Goal: Task Accomplishment & Management: Manage account settings

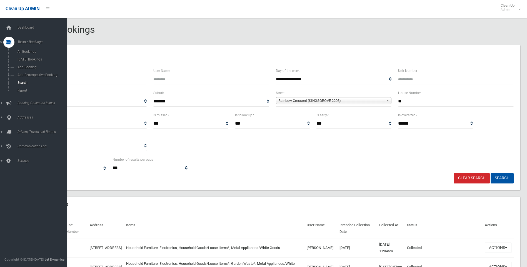
select select
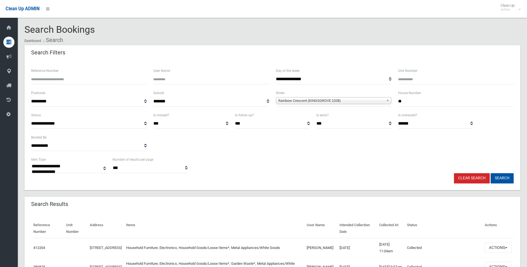
drag, startPoint x: 411, startPoint y: 106, endPoint x: 375, endPoint y: 106, distance: 35.3
click at [375, 106] on div "**********" at bounding box center [272, 101] width 489 height 22
type input "**"
click at [347, 101] on span "Rainbow Crescent (KINGSGROVE 2208)" at bounding box center [331, 100] width 106 height 7
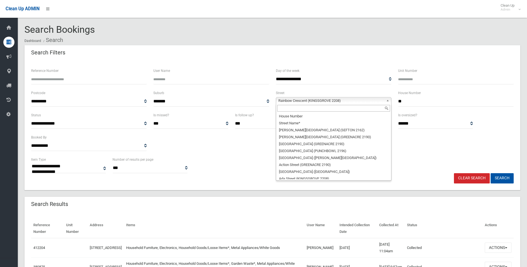
scroll to position [12033, 0]
click at [305, 110] on input "text" at bounding box center [333, 108] width 113 height 7
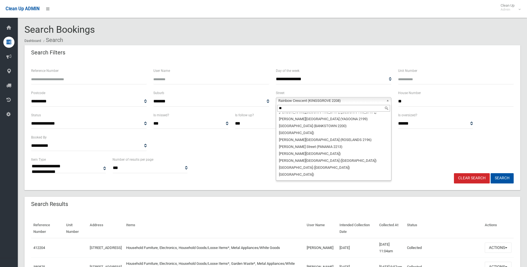
scroll to position [0, 0]
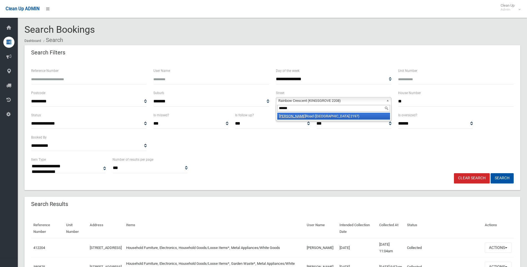
type input "******"
click at [328, 114] on li "Baxter Road (BASS HILL 2197)" at bounding box center [333, 116] width 113 height 7
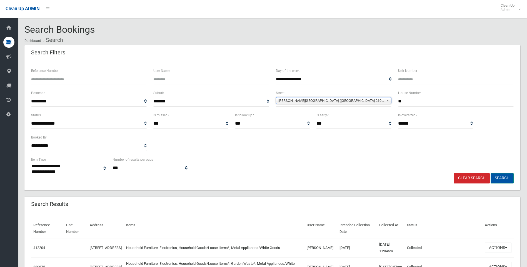
click at [501, 182] on button "Search" at bounding box center [501, 178] width 23 height 10
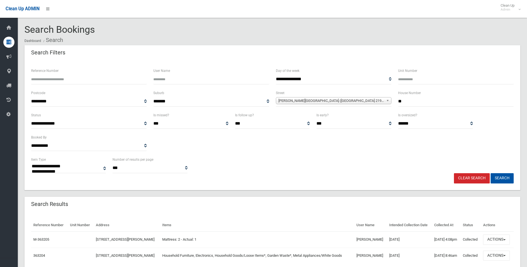
select select
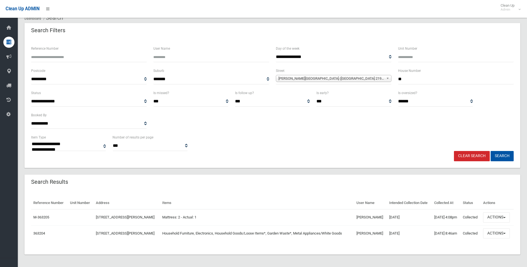
scroll to position [23, 0]
click at [500, 235] on button "Actions" at bounding box center [496, 233] width 27 height 10
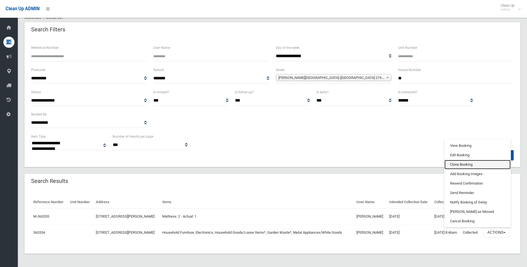
click at [472, 164] on link "Clone Booking" at bounding box center [477, 164] width 66 height 9
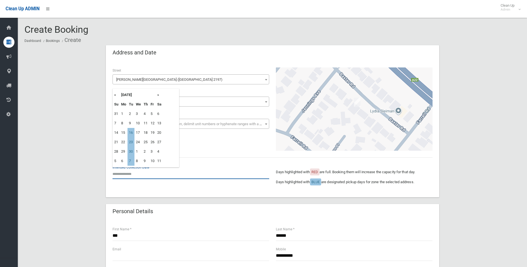
click at [130, 171] on input "text" at bounding box center [190, 174] width 157 height 10
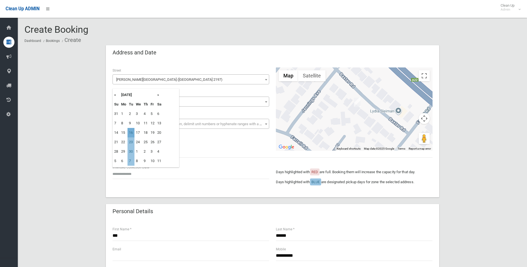
click at [132, 132] on td "16" at bounding box center [130, 132] width 7 height 9
type input "**********"
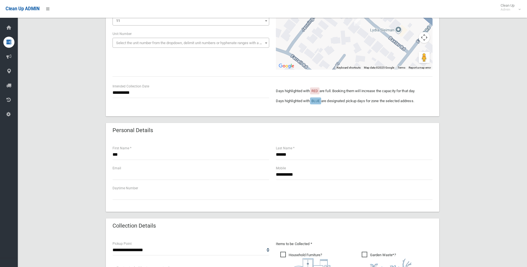
scroll to position [83, 0]
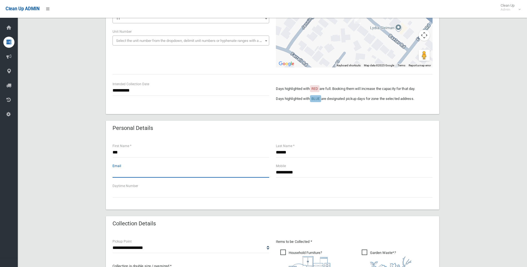
click at [160, 175] on input "text" at bounding box center [190, 172] width 157 height 10
drag, startPoint x: 312, startPoint y: 170, endPoint x: 268, endPoint y: 171, distance: 43.6
click at [268, 171] on div "**********" at bounding box center [272, 173] width 327 height 20
paste input "**********"
type input "**********"
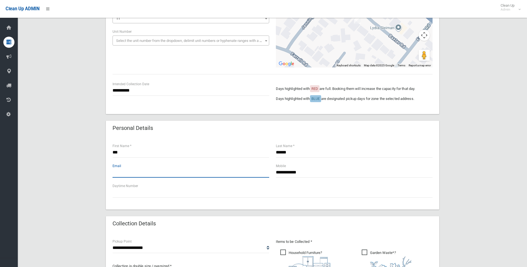
click at [222, 168] on input "text" at bounding box center [190, 172] width 157 height 10
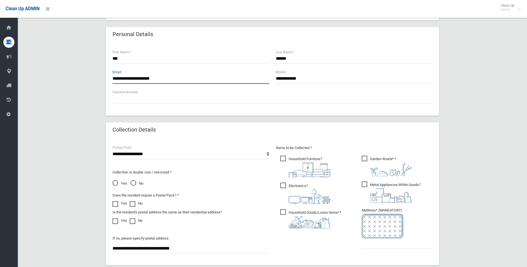
scroll to position [194, 0]
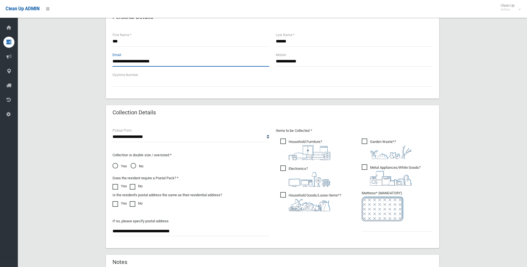
type input "**********"
click at [381, 221] on input "text" at bounding box center [397, 226] width 71 height 10
click at [400, 232] on ul "Garden Waste* ?" at bounding box center [394, 186] width 75 height 98
click at [385, 224] on input "text" at bounding box center [397, 226] width 71 height 10
type input "*"
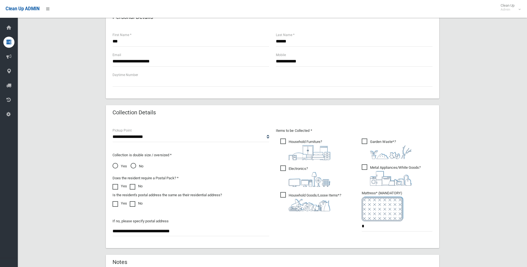
click at [521, 199] on section "**********" at bounding box center [272, 92] width 509 height 525
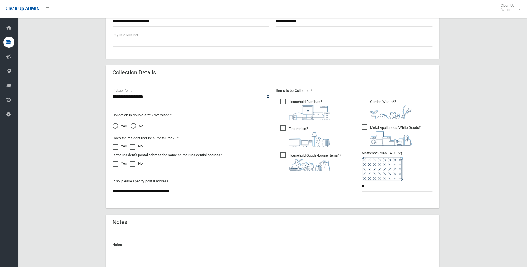
scroll to position [282, 0]
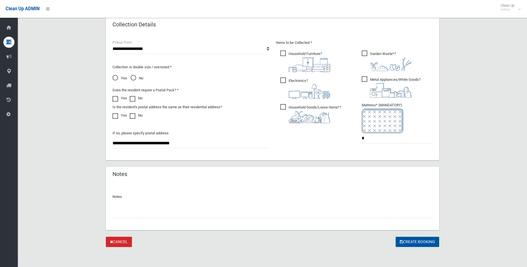
click at [414, 247] on button "Create Booking" at bounding box center [417, 242] width 44 height 10
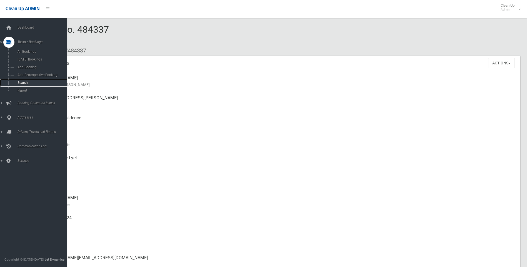
click at [32, 79] on link "Search" at bounding box center [35, 83] width 71 height 8
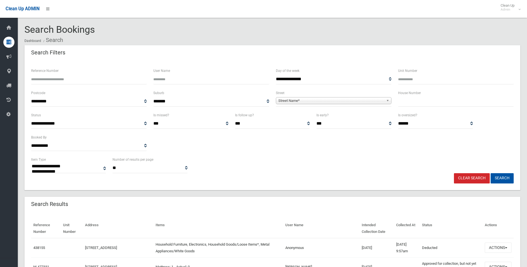
select select
click at [84, 78] on input "Reference Number" at bounding box center [89, 79] width 116 height 10
type input "******"
click at [497, 175] on button "Search" at bounding box center [501, 178] width 23 height 10
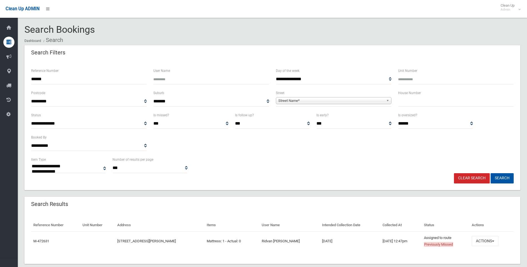
select select
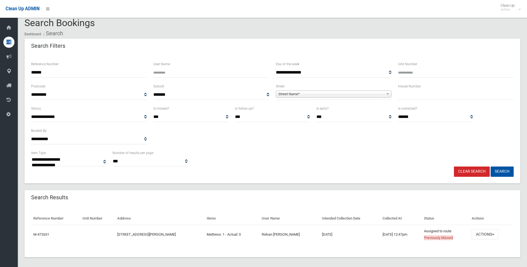
scroll to position [10, 0]
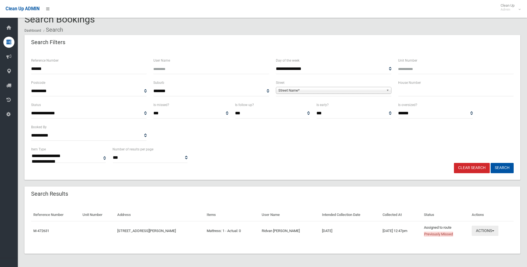
click at [485, 232] on button "Actions" at bounding box center [484, 231] width 27 height 10
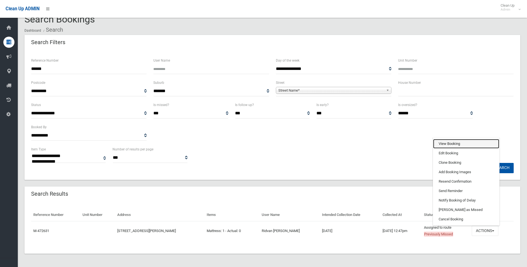
click at [455, 142] on link "View Booking" at bounding box center [466, 143] width 66 height 9
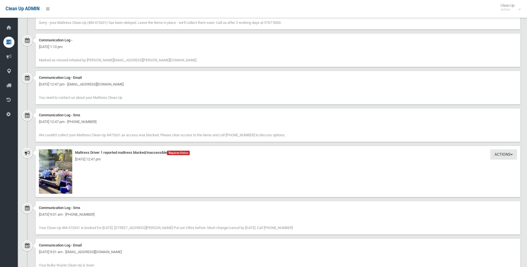
scroll to position [639, 0]
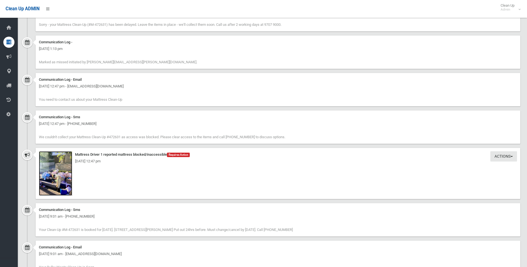
click at [46, 177] on img at bounding box center [55, 173] width 33 height 44
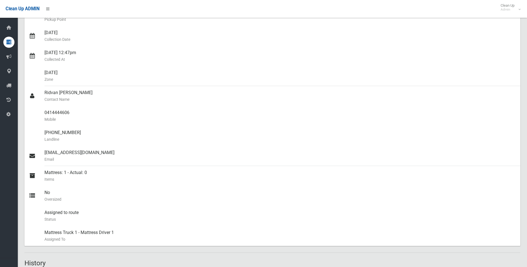
scroll to position [0, 0]
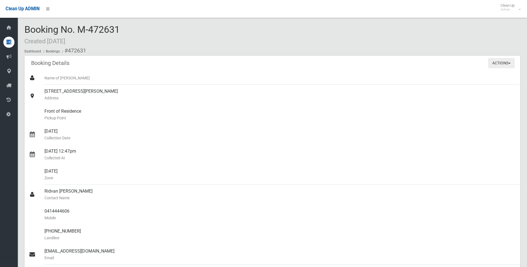
click at [510, 63] on button "Actions" at bounding box center [501, 63] width 27 height 10
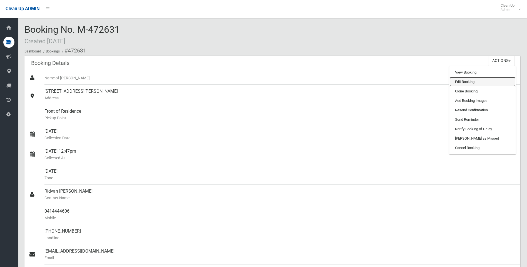
click at [471, 84] on link "Edit Booking" at bounding box center [482, 81] width 66 height 9
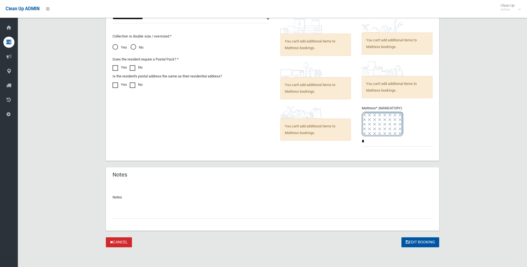
scroll to position [313, 0]
click at [129, 219] on div "Notes" at bounding box center [272, 207] width 333 height 48
click at [131, 216] on input "text" at bounding box center [272, 213] width 320 height 10
paste input "**********"
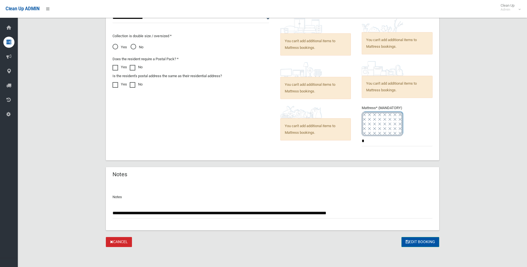
type input "**********"
click at [419, 242] on button "Edit Booking" at bounding box center [420, 242] width 38 height 10
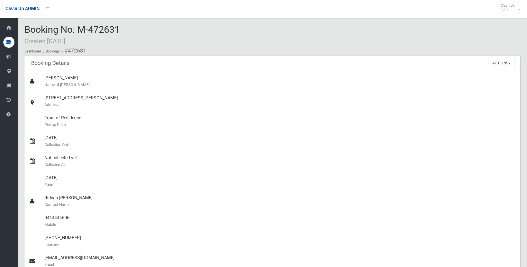
click at [123, 32] on div "Booking No. M-472631 Created 08/07/2025 Dashboard Bookings #472631" at bounding box center [272, 39] width 496 height 31
drag, startPoint x: 146, startPoint y: 32, endPoint x: 26, endPoint y: 29, distance: 120.3
click at [26, 29] on div "Booking No. M-472631 Created 08/07/2025 Dashboard Bookings #472631" at bounding box center [272, 39] width 496 height 31
copy span "Booking No. M-472631"
drag, startPoint x: 155, startPoint y: 98, endPoint x: 38, endPoint y: 99, distance: 116.9
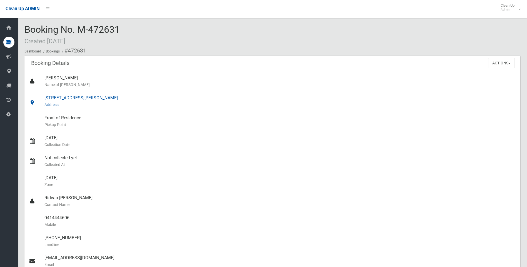
click at [38, 99] on link "54 Prince Edward Avenue, EARLWOOD NSW 2206 Address" at bounding box center [272, 101] width 496 height 20
drag, startPoint x: 38, startPoint y: 99, endPoint x: 60, endPoint y: 99, distance: 21.9
copy link "[STREET_ADDRESS][PERSON_NAME]"
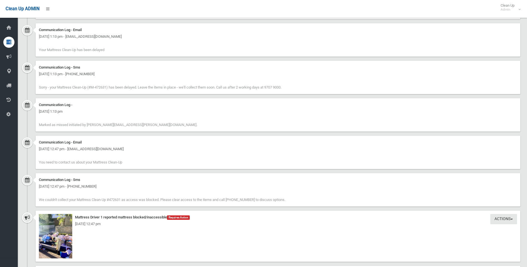
scroll to position [722, 0]
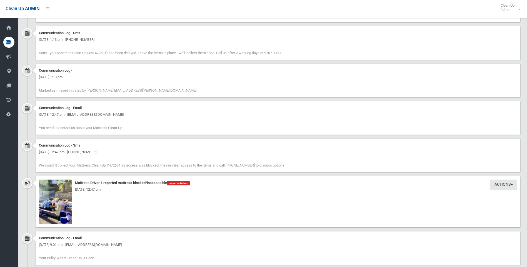
click at [516, 188] on div "[DATE] 12:47 pm" at bounding box center [278, 189] width 478 height 7
click at [512, 185] on span "button" at bounding box center [511, 184] width 2 height 1
click at [348, 192] on div "Friday 5th September 2025 - 12:47 pm" at bounding box center [278, 189] width 478 height 7
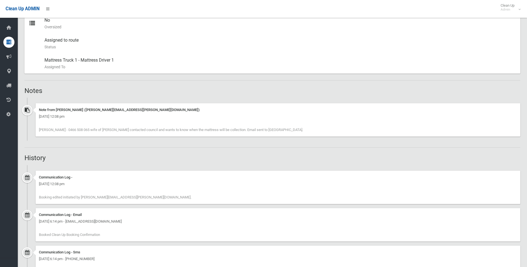
scroll to position [194, 0]
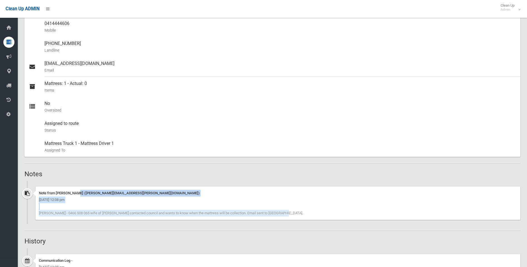
drag, startPoint x: 313, startPoint y: 215, endPoint x: 22, endPoint y: 182, distance: 292.1
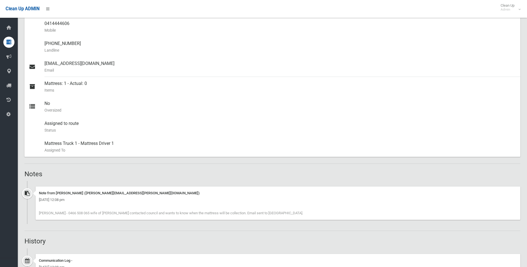
drag, startPoint x: 22, startPoint y: 182, endPoint x: 84, endPoint y: 180, distance: 62.0
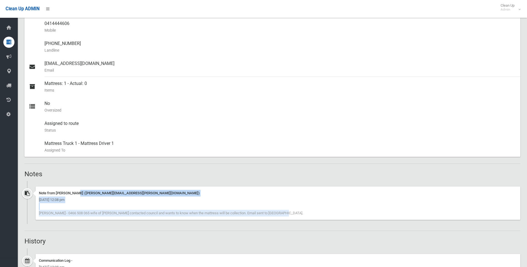
drag, startPoint x: 279, startPoint y: 222, endPoint x: 29, endPoint y: 187, distance: 252.1
click at [29, 187] on div "Note from Natalie Miller (natalie.miller@cbcity.nsw.gov.au) Tuesday 9th Septemb…" at bounding box center [272, 205] width 496 height 37
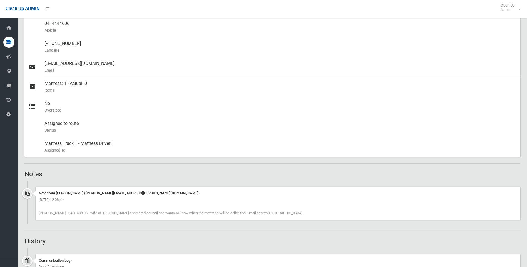
click at [276, 173] on h2 "Notes" at bounding box center [272, 173] width 496 height 7
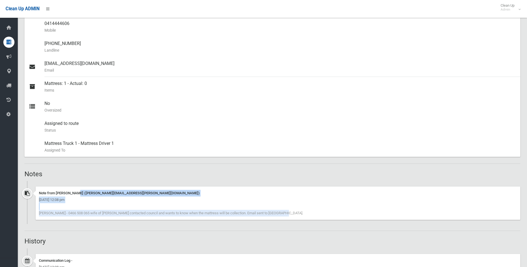
drag, startPoint x: 266, startPoint y: 214, endPoint x: 60, endPoint y: 181, distance: 208.7
click at [60, 181] on ul "Note from Natalie Miller (natalie.miller@cbcity.nsw.gov.au) Tuesday 9th Septemb…" at bounding box center [272, 202] width 496 height 43
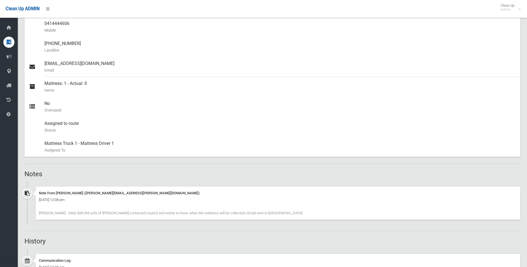
drag, startPoint x: 60, startPoint y: 181, endPoint x: 111, endPoint y: 172, distance: 51.9
click at [111, 172] on h2 "Notes" at bounding box center [272, 173] width 496 height 7
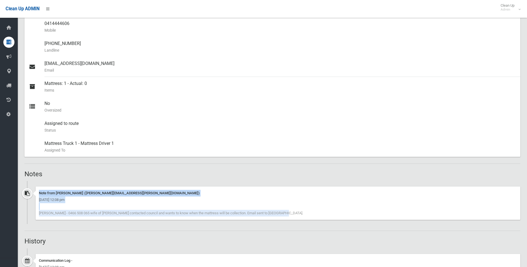
drag, startPoint x: 286, startPoint y: 220, endPoint x: 49, endPoint y: 177, distance: 240.2
click at [195, 177] on h2 "Notes" at bounding box center [272, 173] width 496 height 7
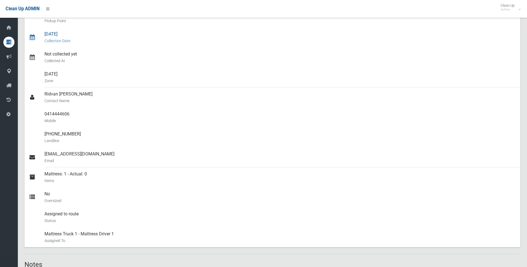
scroll to position [56, 0]
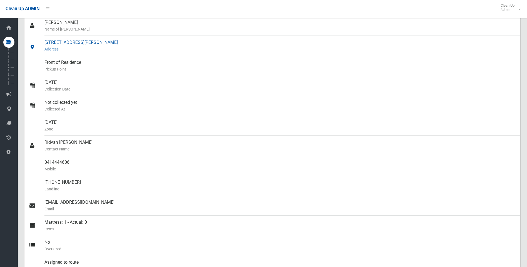
click at [280, 36] on div "54 Prince Edward Avenue, EARLWOOD NSW 2206 Address" at bounding box center [279, 46] width 471 height 20
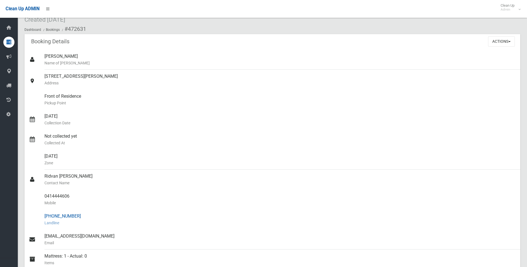
scroll to position [0, 0]
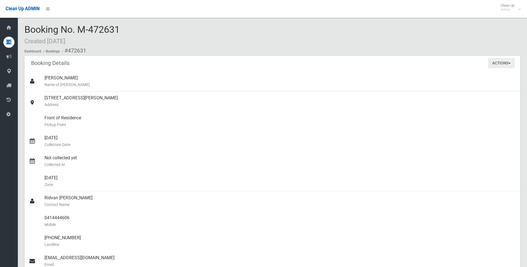
click at [505, 64] on button "Actions" at bounding box center [501, 63] width 27 height 10
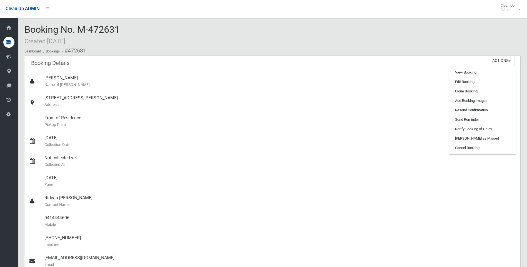
click at [226, 71] on div "Booking Details Actions View Booking Edit Booking Clone Booking Add Booking Ima…" at bounding box center [272, 64] width 496 height 16
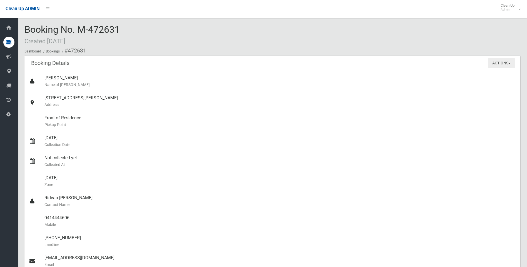
click at [496, 62] on button "Actions" at bounding box center [501, 63] width 27 height 10
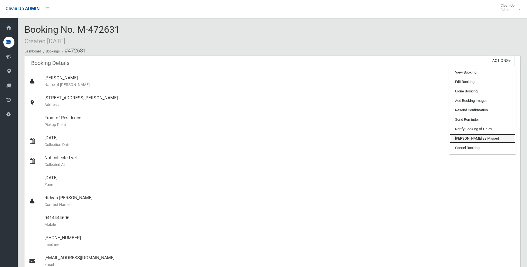
click at [461, 137] on link "[PERSON_NAME] as Missed" at bounding box center [482, 138] width 66 height 9
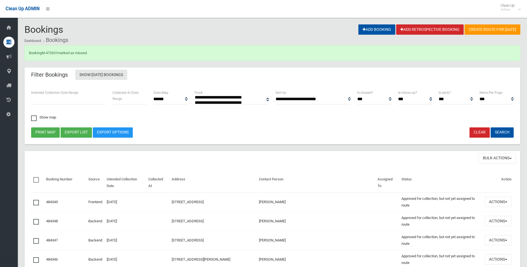
select select
click at [197, 136] on div "Print map Export list Export Options Clear Search" at bounding box center [272, 132] width 489 height 10
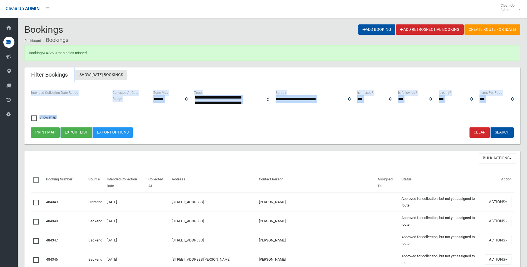
drag, startPoint x: 312, startPoint y: 172, endPoint x: 31, endPoint y: 79, distance: 296.9
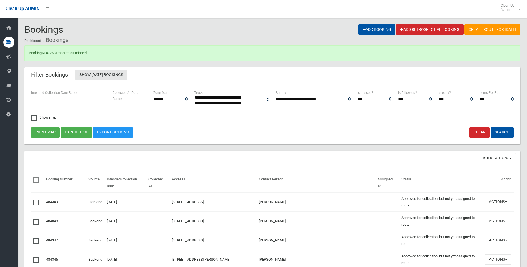
click at [233, 46] on div "Booking M-472631 marked as missed." at bounding box center [272, 53] width 496 height 16
drag, startPoint x: 202, startPoint y: 143, endPoint x: 381, endPoint y: -21, distance: 242.7
click at [381, 0] on html "Clean Up ADMIN Clean Up Admin Logout Bookings Add Booking Add Retrospective Boo…" at bounding box center [263, 133] width 527 height 267
click at [223, 71] on div "Filter Bookings Show [DATE] Bookings" at bounding box center [272, 75] width 496 height 16
drag, startPoint x: 33, startPoint y: 51, endPoint x: 133, endPoint y: 53, distance: 100.0
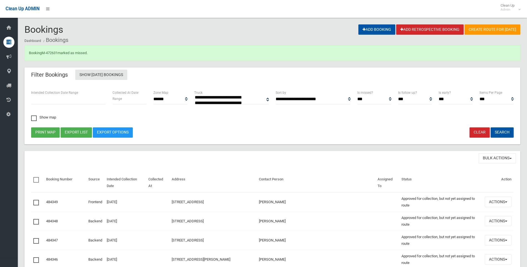
click at [133, 53] on div "Booking M-472631 marked as missed." at bounding box center [272, 53] width 496 height 16
drag, startPoint x: 133, startPoint y: 53, endPoint x: 175, endPoint y: 56, distance: 41.7
click at [175, 56] on div "Booking M-472631 marked as missed." at bounding box center [272, 53] width 496 height 16
